Goal: Transaction & Acquisition: Purchase product/service

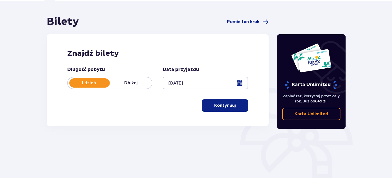
scroll to position [6, 0]
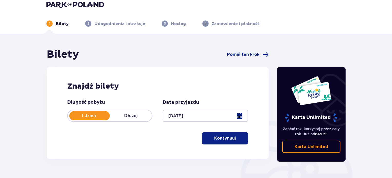
click at [235, 140] on span "button" at bounding box center [237, 138] width 6 height 6
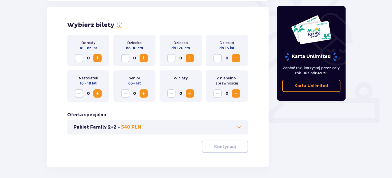
scroll to position [143, 0]
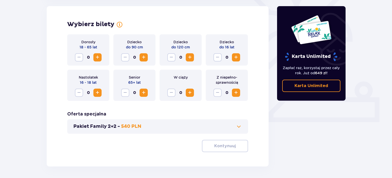
click at [98, 57] on span "Increase" at bounding box center [97, 57] width 6 height 6
click at [213, 150] on button "Kontynuuj" at bounding box center [225, 146] width 46 height 12
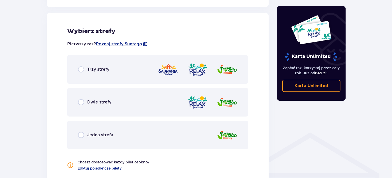
scroll to position [285, 0]
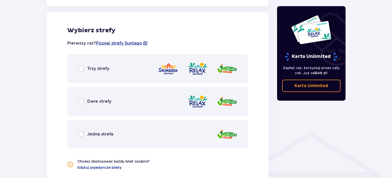
click at [93, 102] on p "Dwie strefy" at bounding box center [99, 102] width 24 height 6
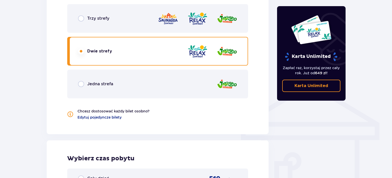
click at [96, 85] on p "Jedna strefa" at bounding box center [100, 84] width 26 height 6
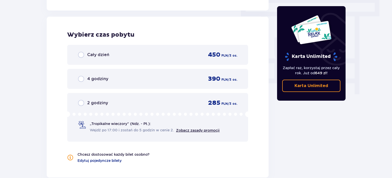
scroll to position [463, 0]
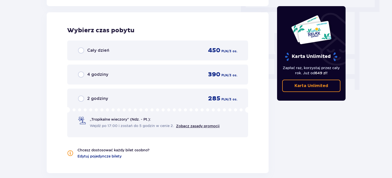
click at [92, 74] on p "4 godziny" at bounding box center [97, 75] width 21 height 6
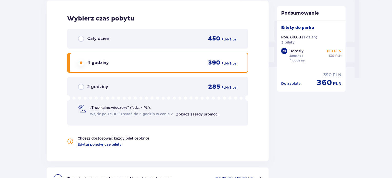
scroll to position [459, 0]
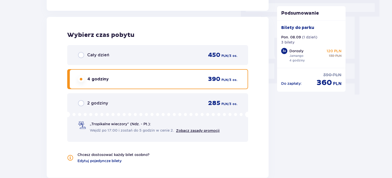
click at [96, 54] on p "Cały dzień" at bounding box center [98, 55] width 22 height 6
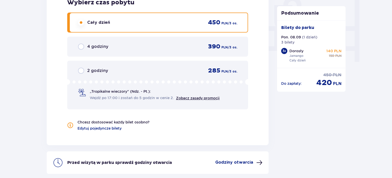
scroll to position [484, 0]
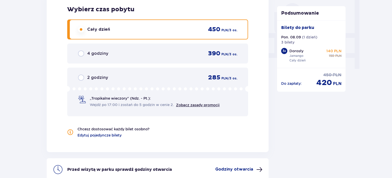
click at [100, 52] on p "4 godziny" at bounding box center [97, 54] width 21 height 6
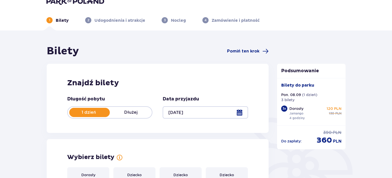
scroll to position [0, 0]
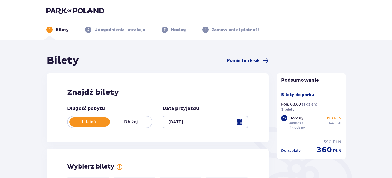
click at [83, 9] on img at bounding box center [75, 10] width 58 height 7
